Goal: Find contact information: Find contact information

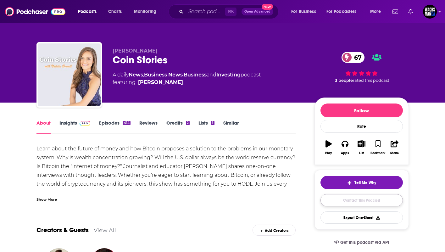
click at [351, 200] on link "Contact This Podcast" at bounding box center [362, 200] width 82 height 12
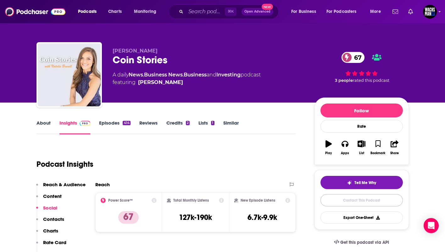
click at [383, 201] on link "Contact This Podcast" at bounding box center [362, 200] width 82 height 12
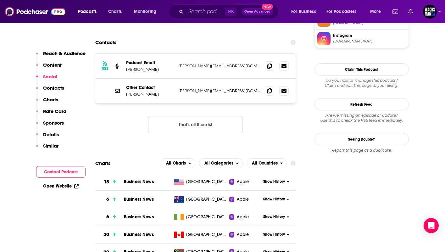
scroll to position [563, 0]
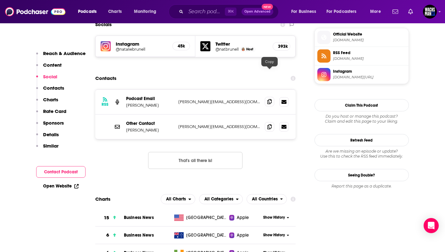
click at [270, 99] on icon at bounding box center [269, 101] width 4 height 5
click at [272, 99] on icon at bounding box center [269, 101] width 4 height 5
click at [284, 125] on icon at bounding box center [284, 127] width 5 height 4
click at [261, 114] on div "Other Contact [PERSON_NAME] [PERSON_NAME][EMAIL_ADDRESS][DOMAIN_NAME] [PERSON_N…" at bounding box center [195, 126] width 201 height 25
click at [270, 124] on icon at bounding box center [269, 126] width 4 height 5
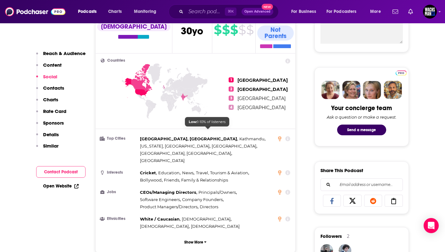
scroll to position [0, 0]
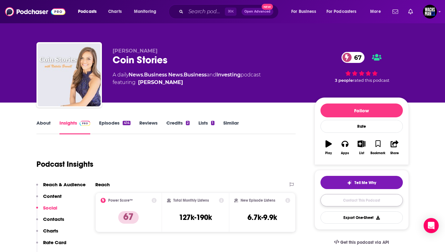
click at [357, 201] on link "Contact This Podcast" at bounding box center [362, 200] width 82 height 12
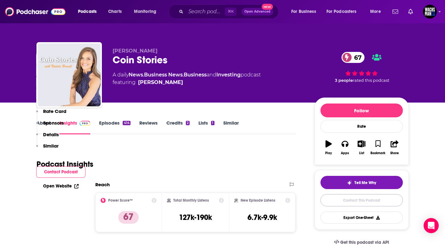
scroll to position [607, 0]
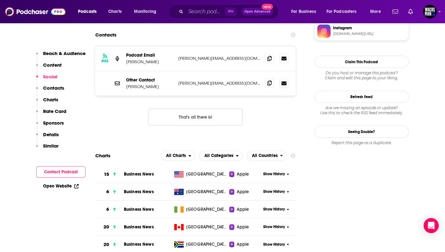
click at [269, 81] on icon at bounding box center [269, 83] width 4 height 5
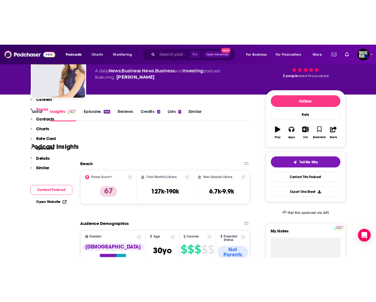
scroll to position [0, 0]
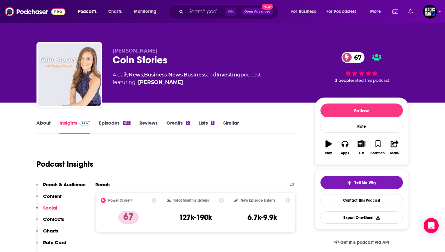
click at [39, 122] on link "About" at bounding box center [43, 127] width 14 height 14
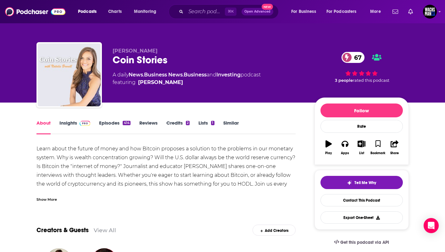
click at [102, 160] on div "Learn about the future of money and how Bitcoin proposes a solution to the prob…" at bounding box center [166, 179] width 260 height 70
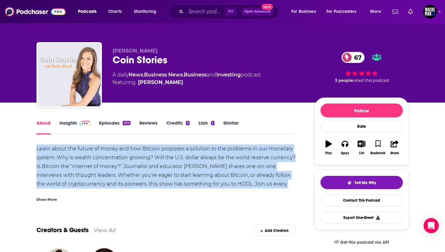
click at [102, 160] on div "Learn about the future of money and how Bitcoin proposes a solution to the prob…" at bounding box center [166, 179] width 260 height 70
copy div "Learn about the future of money and how Bitcoin proposes a solution to the prob…"
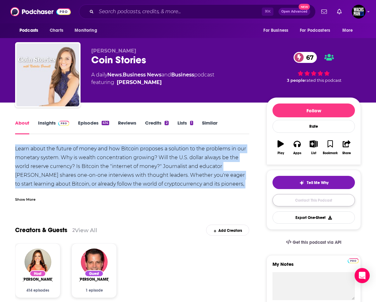
click at [342, 199] on link "Contact This Podcast" at bounding box center [313, 200] width 82 height 12
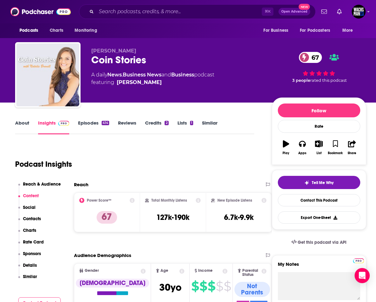
click at [16, 125] on link "About" at bounding box center [22, 127] width 14 height 14
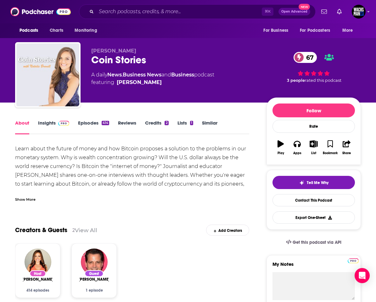
click at [30, 198] on div "Show More" at bounding box center [25, 199] width 20 height 6
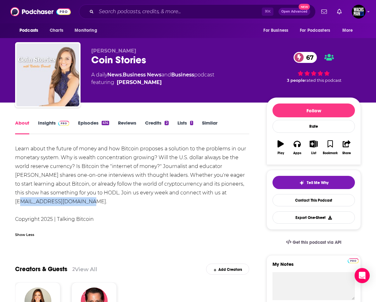
drag, startPoint x: 77, startPoint y: 201, endPoint x: 12, endPoint y: 202, distance: 64.8
copy div "[EMAIL_ADDRESS][DOMAIN_NAME]"
